Goal: Transaction & Acquisition: Purchase product/service

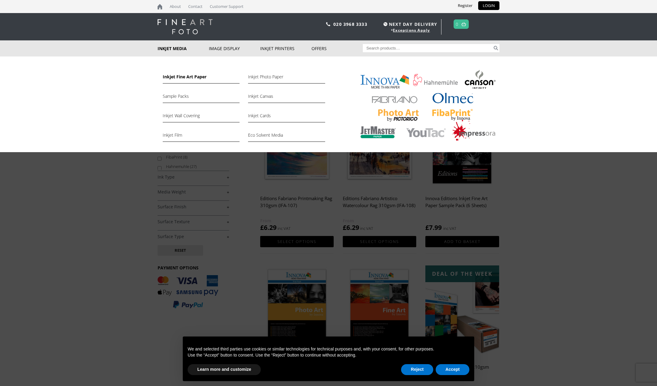
click at [183, 75] on link "Inkjet Fine Art Paper" at bounding box center [201, 78] width 77 height 10
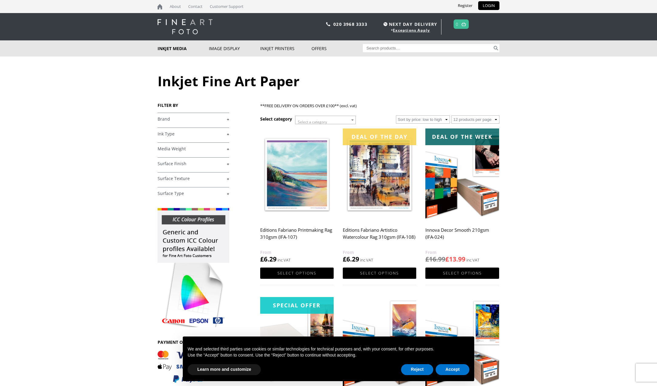
click at [176, 120] on link "+" at bounding box center [194, 119] width 72 height 6
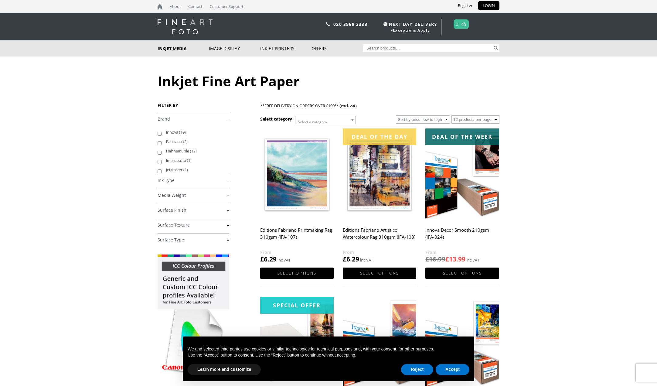
click at [159, 153] on input "Hahnemuhle (12)" at bounding box center [160, 153] width 4 height 4
checkbox input "true"
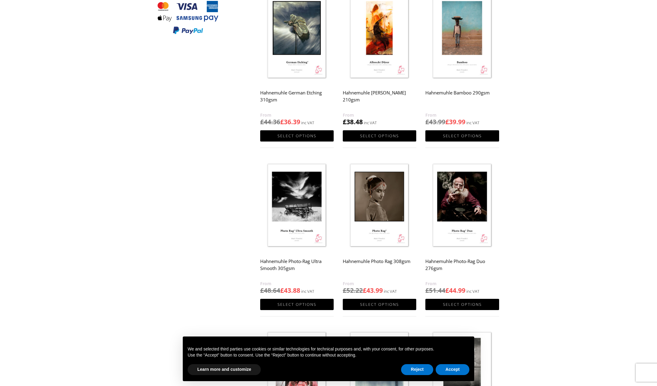
scroll to position [276, 0]
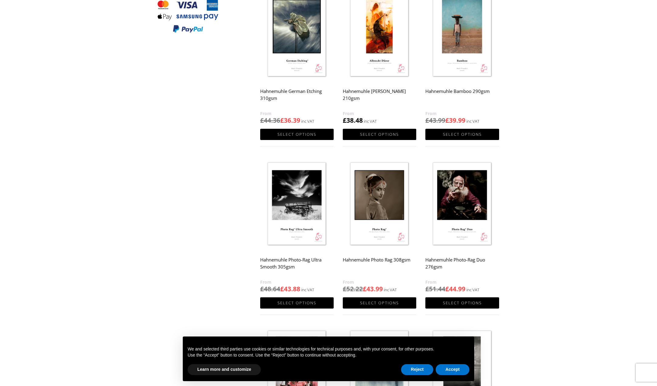
click at [381, 215] on img at bounding box center [380, 204] width 74 height 92
click at [421, 373] on button "Reject" at bounding box center [417, 369] width 32 height 11
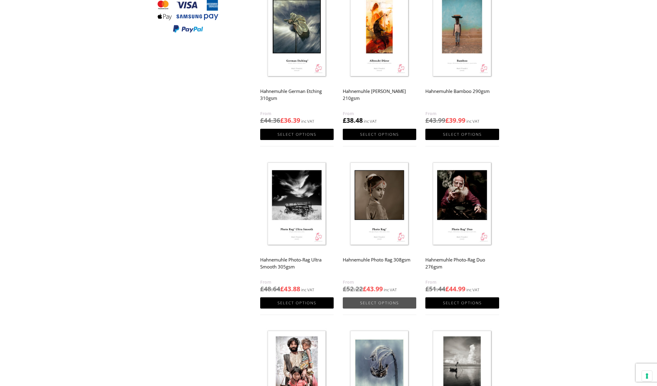
click at [379, 302] on link "Select options" at bounding box center [380, 302] width 74 height 11
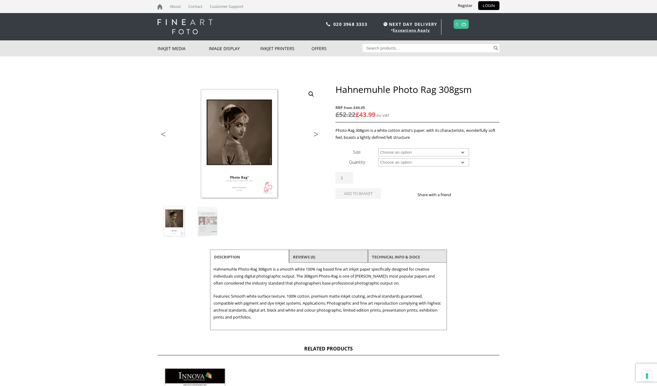
click at [422, 156] on select "Choose an option A4 Sheet A3 Sheet A3+ Sheet A2 Sheet 17" Wide Roll 24" Wide Ro…" at bounding box center [424, 152] width 91 height 8
click at [379, 149] on select "Choose an option A4 Sheet A3 Sheet A3+ Sheet A2 Sheet 17" Wide Roll 24" Wide Ro…" at bounding box center [424, 152] width 91 height 8
select select "24-wide-roll"
click at [431, 166] on select "Choose an option 12m" at bounding box center [424, 162] width 91 height 8
select select "12m"
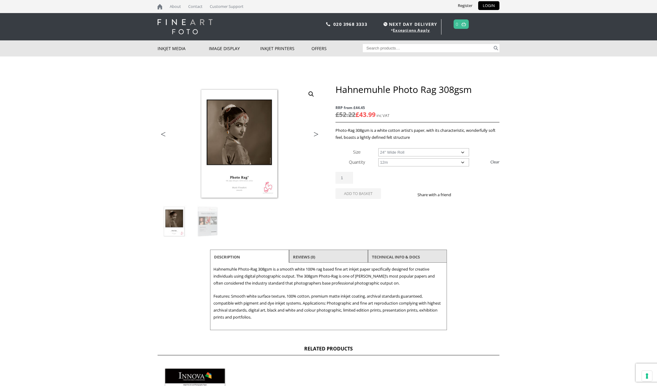
click at [379, 162] on select "Choose an option 12m" at bounding box center [424, 162] width 91 height 8
select select "24-wide-roll"
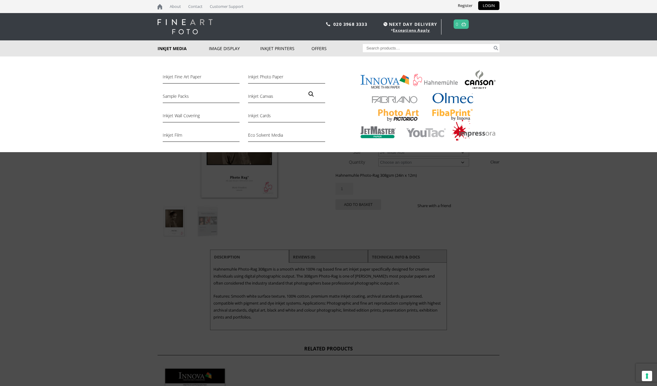
click at [77, 122] on div "Inkjet Fine Art Paper Inkjet Photo Paper Sample Packs Inkjet Canvas Inkjet Wall…" at bounding box center [328, 105] width 657 height 96
